Goal: Find specific page/section: Find specific page/section

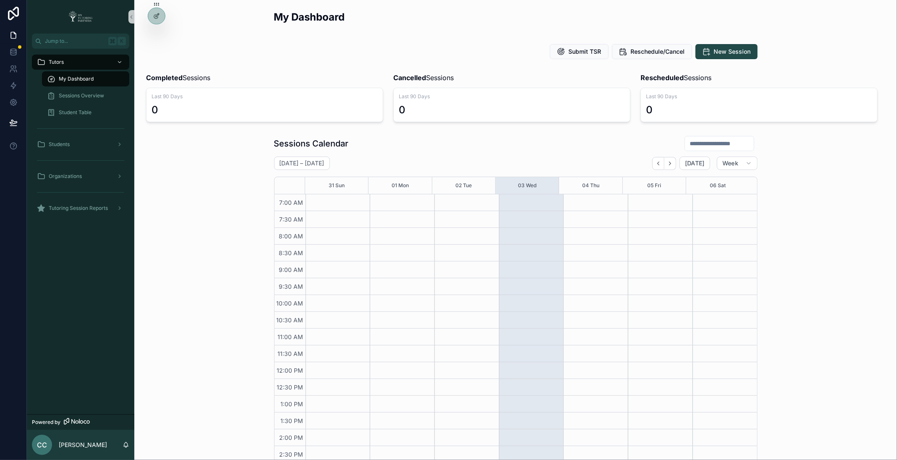
scroll to position [150, 0]
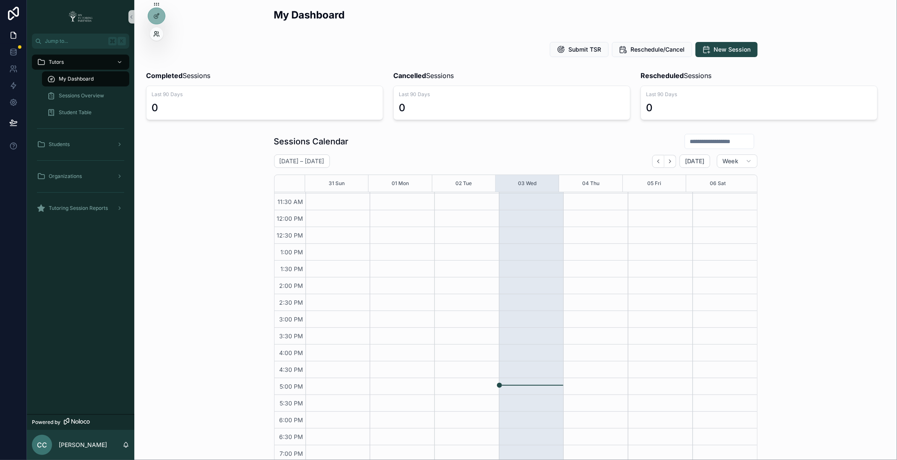
click at [156, 31] on div at bounding box center [156, 33] width 13 height 13
click at [160, 35] on icon at bounding box center [156, 34] width 7 height 7
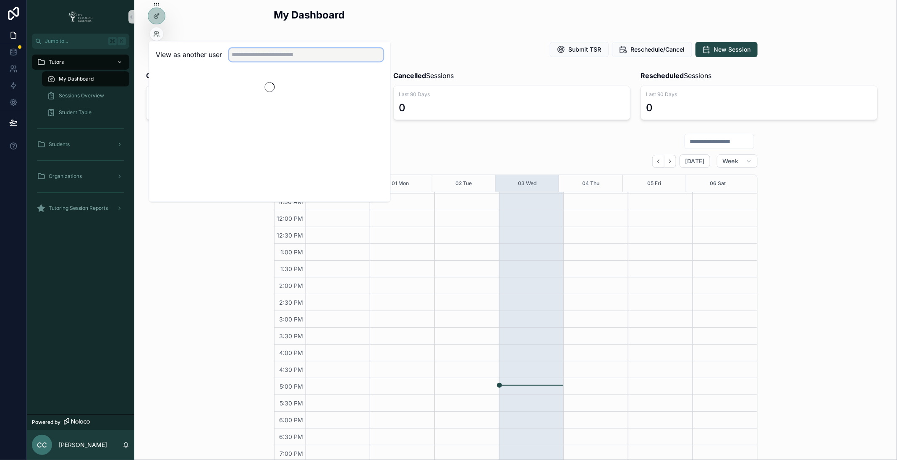
click at [264, 53] on input "text" at bounding box center [306, 54] width 155 height 13
type input "*****"
click at [368, 84] on button "Select" at bounding box center [373, 85] width 22 height 12
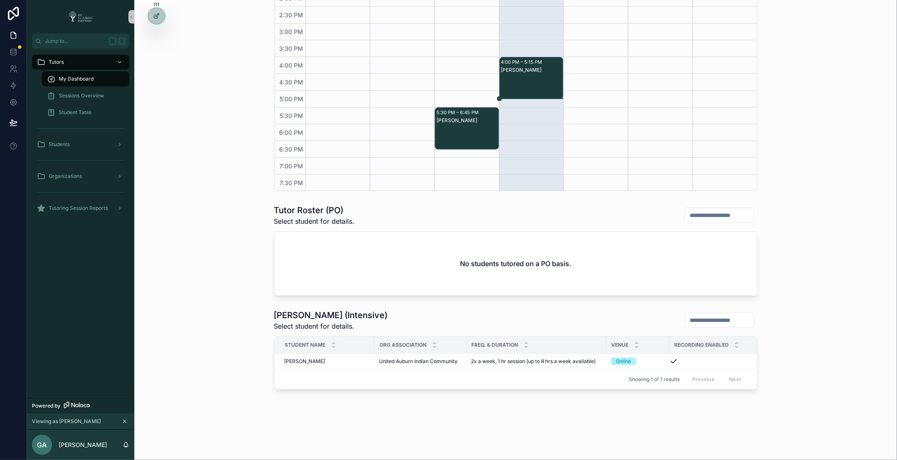
scroll to position [296, 0]
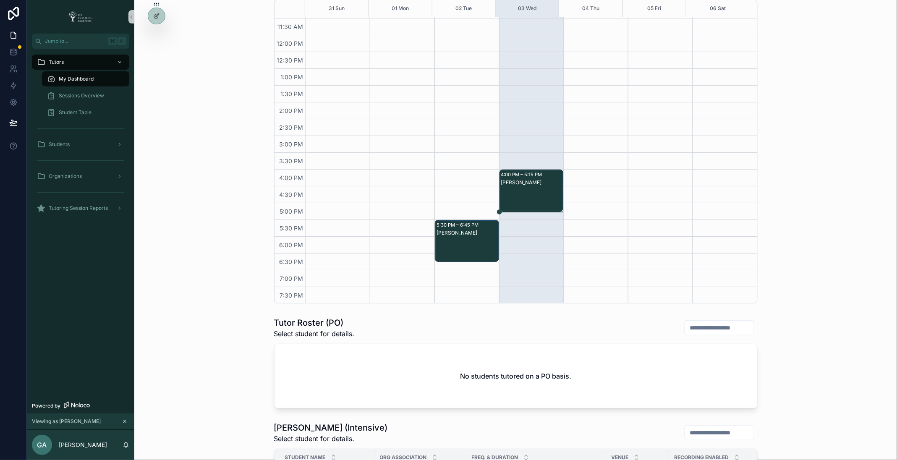
scroll to position [0, 0]
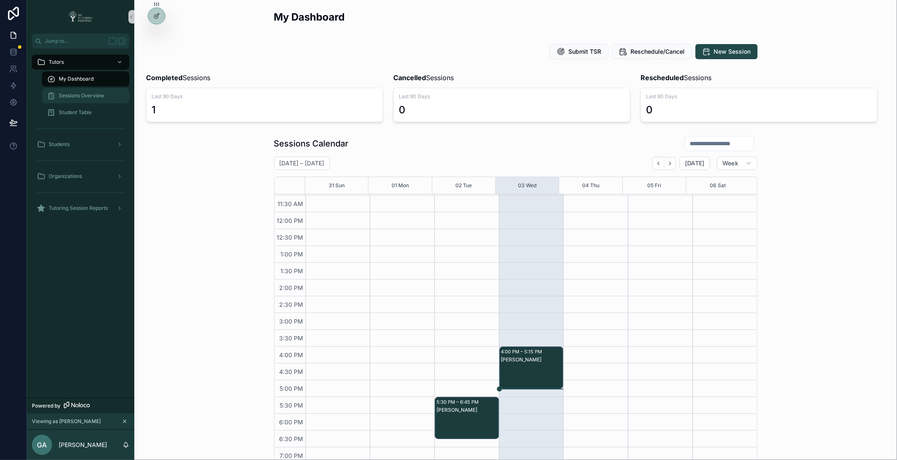
click at [82, 93] on span "Sessions Overview" at bounding box center [81, 95] width 45 height 7
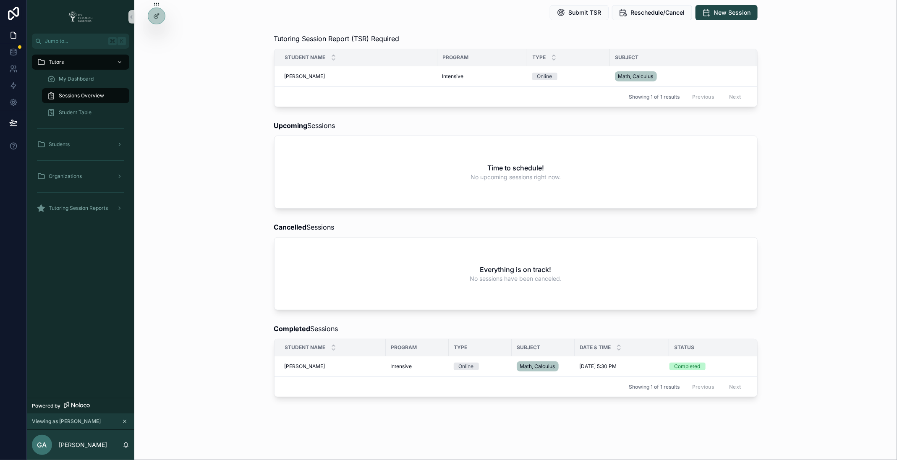
scroll to position [46, 0]
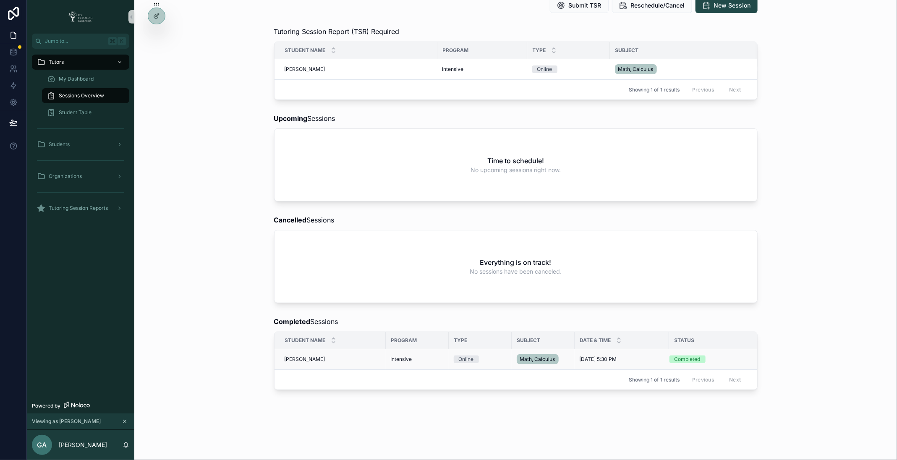
click at [309, 363] on span "[PERSON_NAME]" at bounding box center [305, 359] width 41 height 7
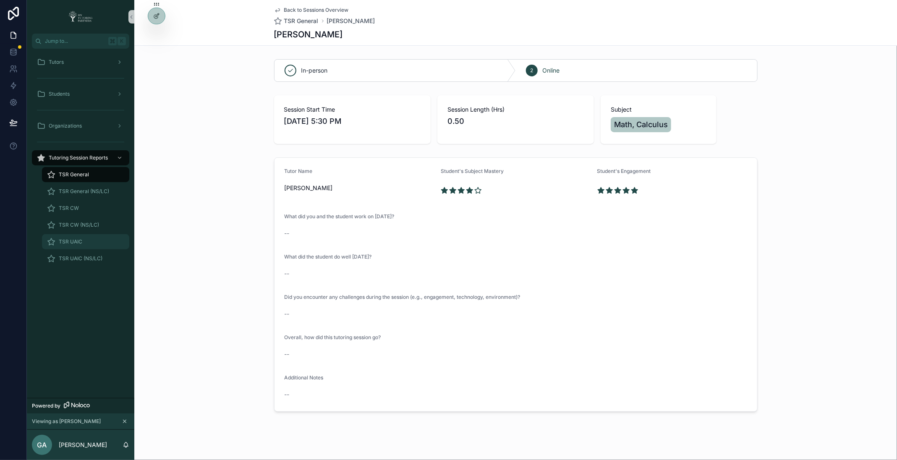
click at [79, 236] on div "TSR UAIC" at bounding box center [85, 241] width 77 height 13
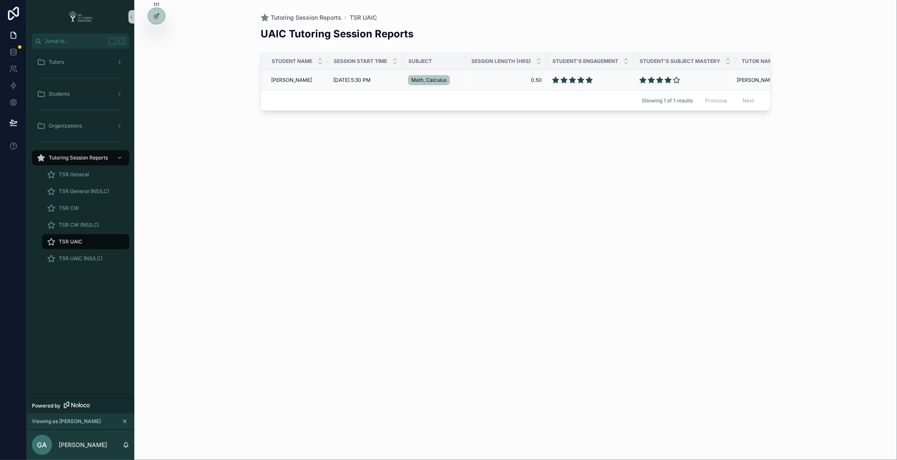
click at [301, 77] on span "[PERSON_NAME]" at bounding box center [291, 80] width 41 height 7
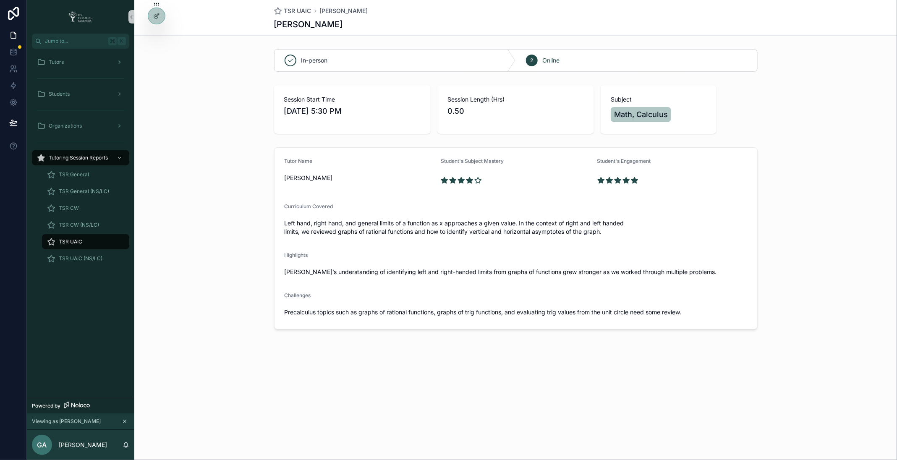
click at [70, 239] on span "TSR UAIC" at bounding box center [71, 242] width 24 height 7
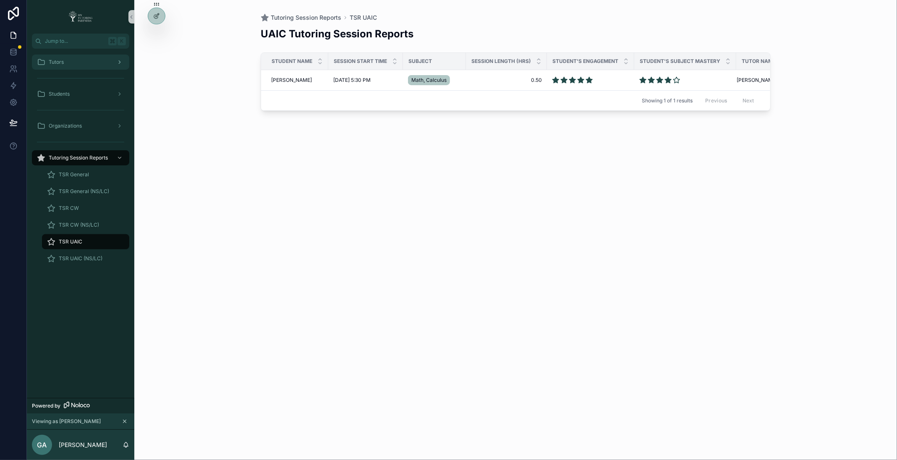
click at [72, 58] on div "Tutors" at bounding box center [80, 61] width 87 height 13
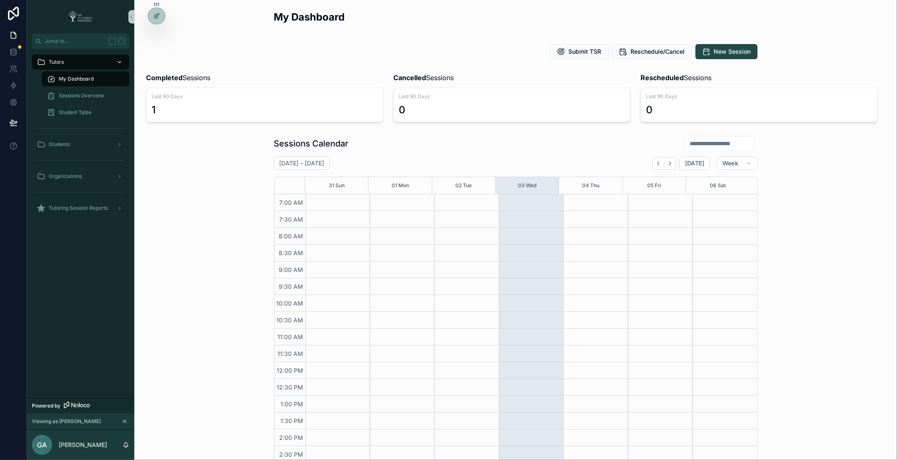
scroll to position [150, 0]
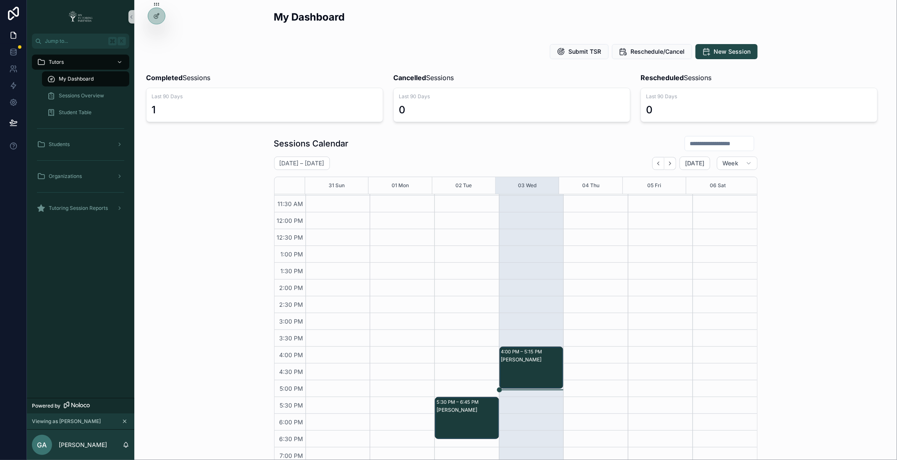
click at [78, 76] on span "My Dashboard" at bounding box center [76, 79] width 35 height 7
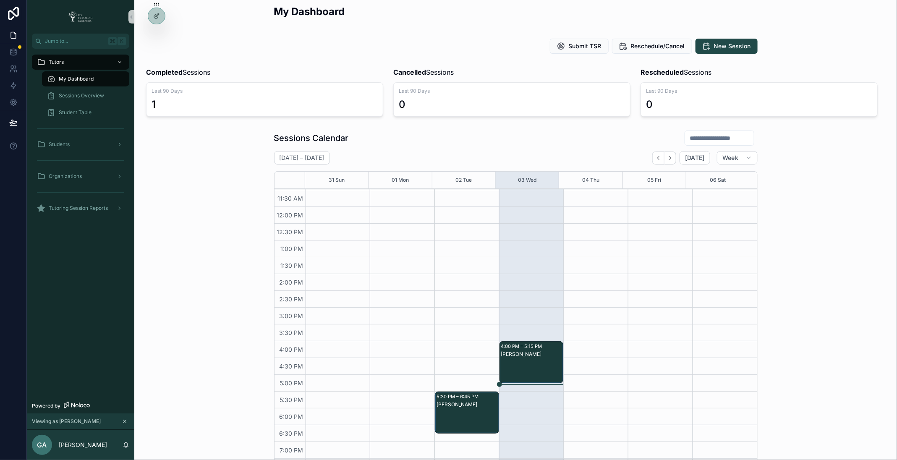
scroll to position [0, 0]
